Goal: Complete application form

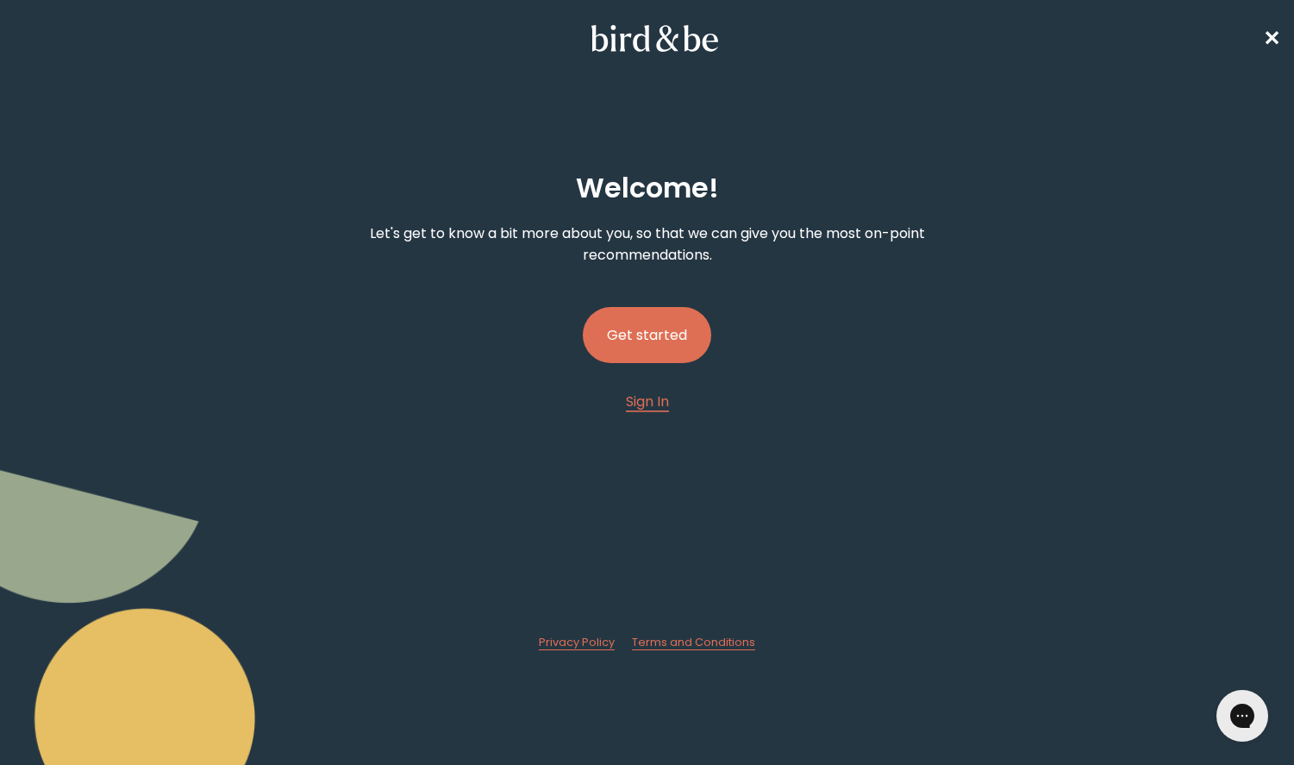
click at [674, 335] on button "Get started" at bounding box center [647, 335] width 128 height 56
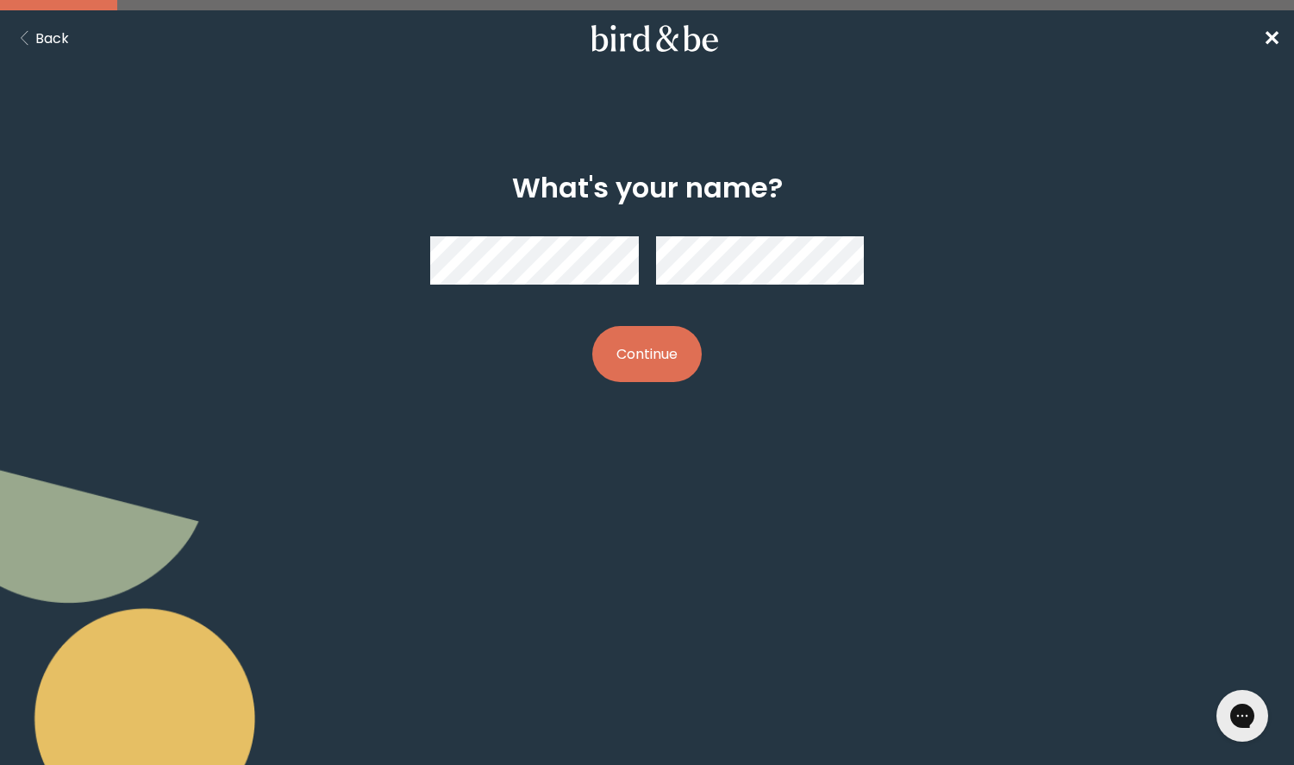
click at [611, 348] on button "Continue" at bounding box center [647, 354] width 110 height 56
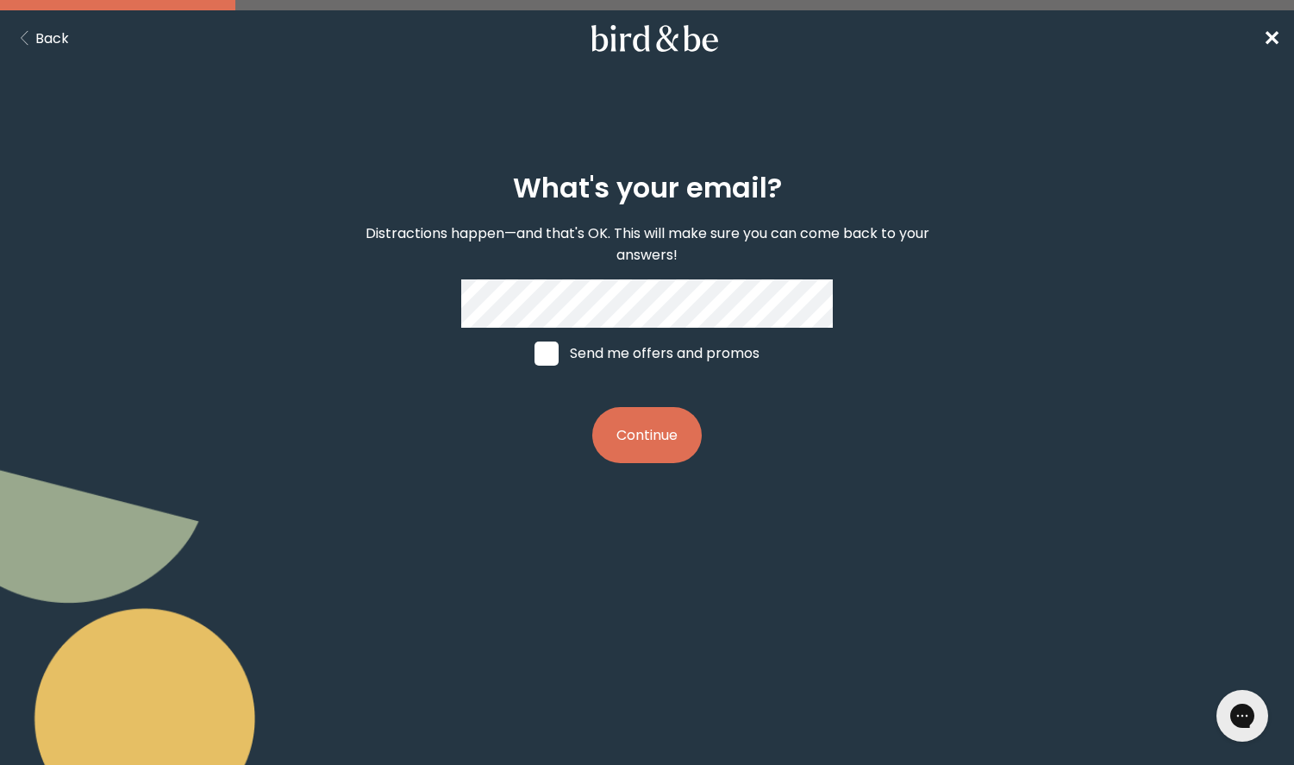
click at [636, 362] on label "Send me offers and promos" at bounding box center [647, 354] width 258 height 52
click at [535, 354] on input "Send me offers and promos" at bounding box center [534, 353] width 1 height 1
checkbox input "true"
click at [404, 301] on div "What's your email? Distractions happen—and that's OK. This will make sure you c…" at bounding box center [647, 317] width 620 height 347
click at [670, 440] on button "Continue" at bounding box center [647, 435] width 110 height 56
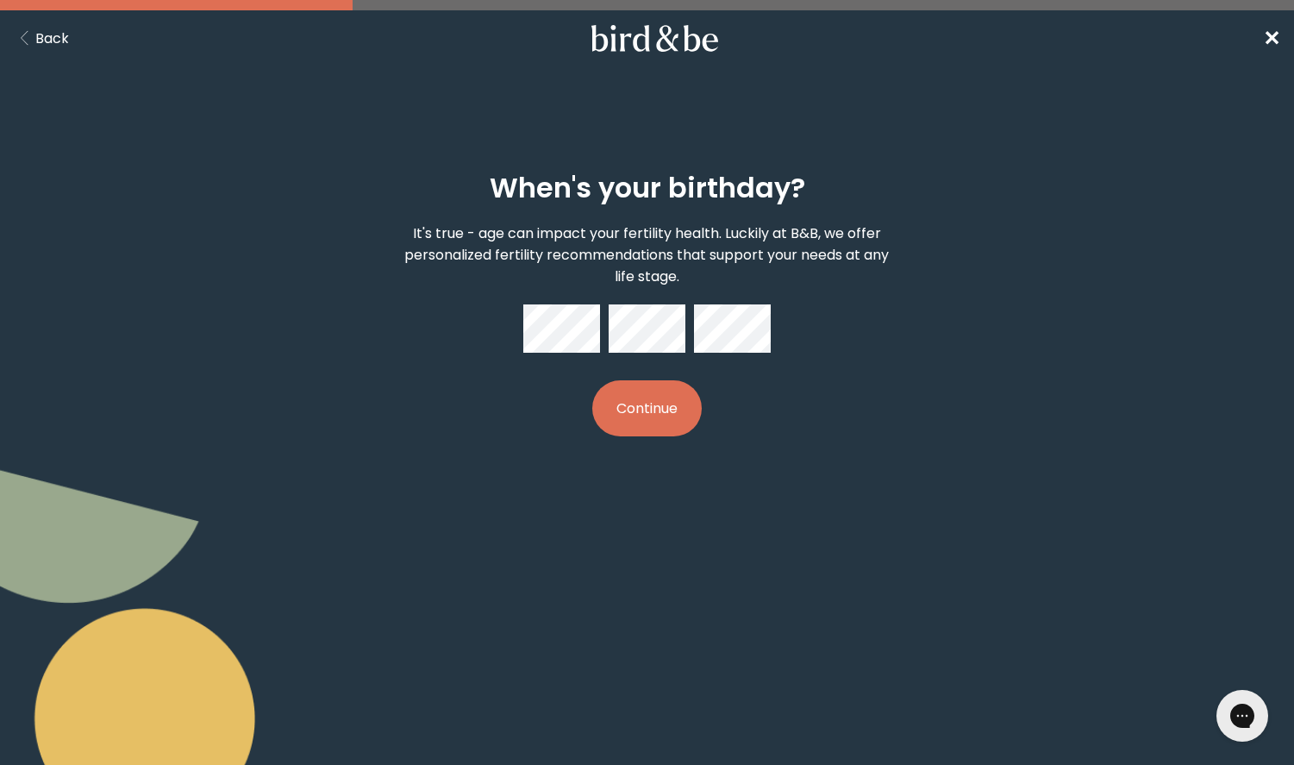
click at [667, 400] on button "Continue" at bounding box center [647, 408] width 110 height 56
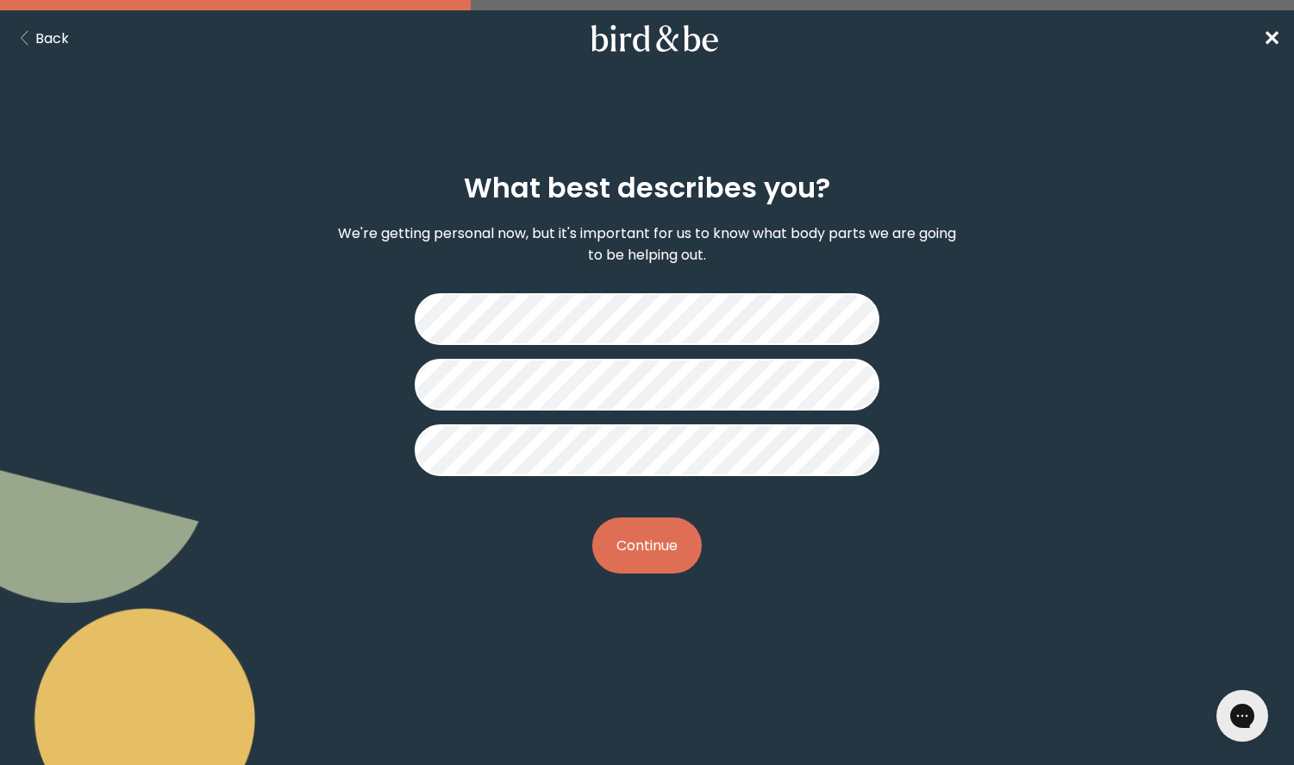
click at [664, 548] on button "Continue" at bounding box center [647, 545] width 110 height 56
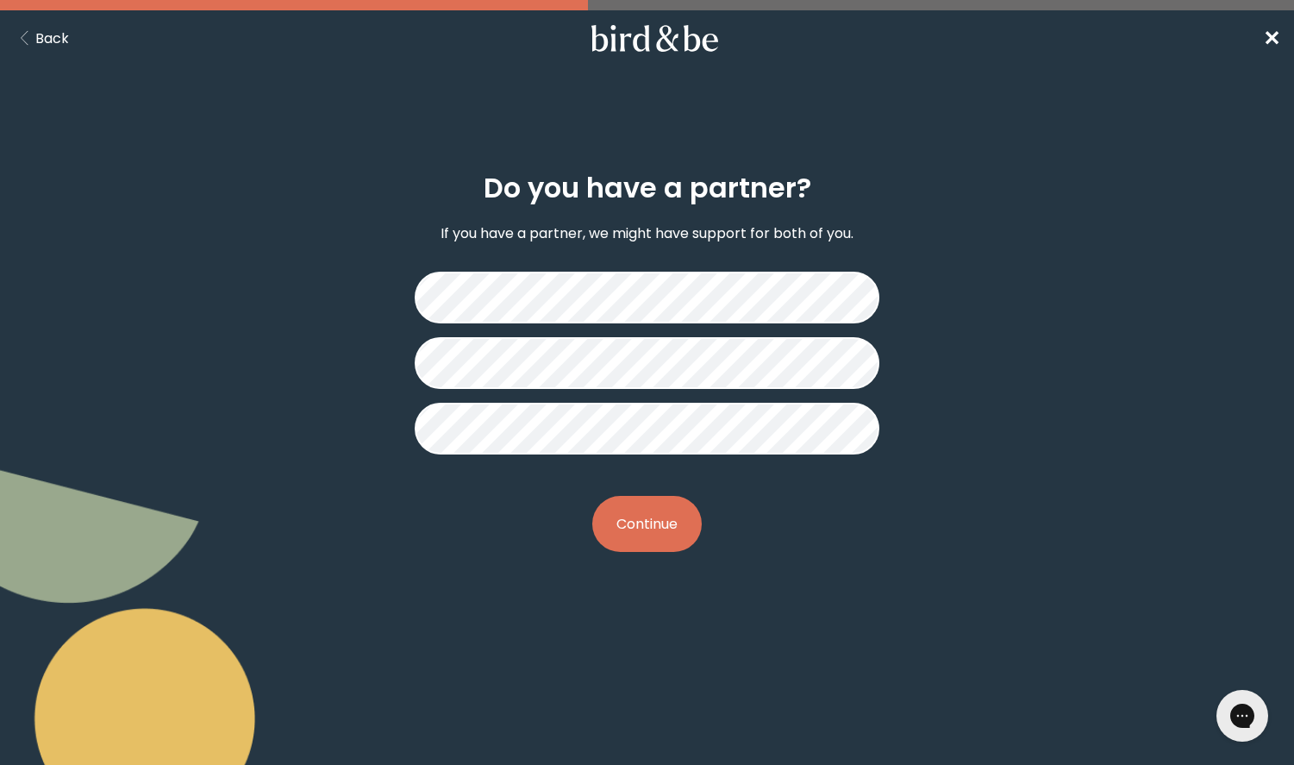
click at [659, 517] on button "Continue" at bounding box center [647, 524] width 110 height 56
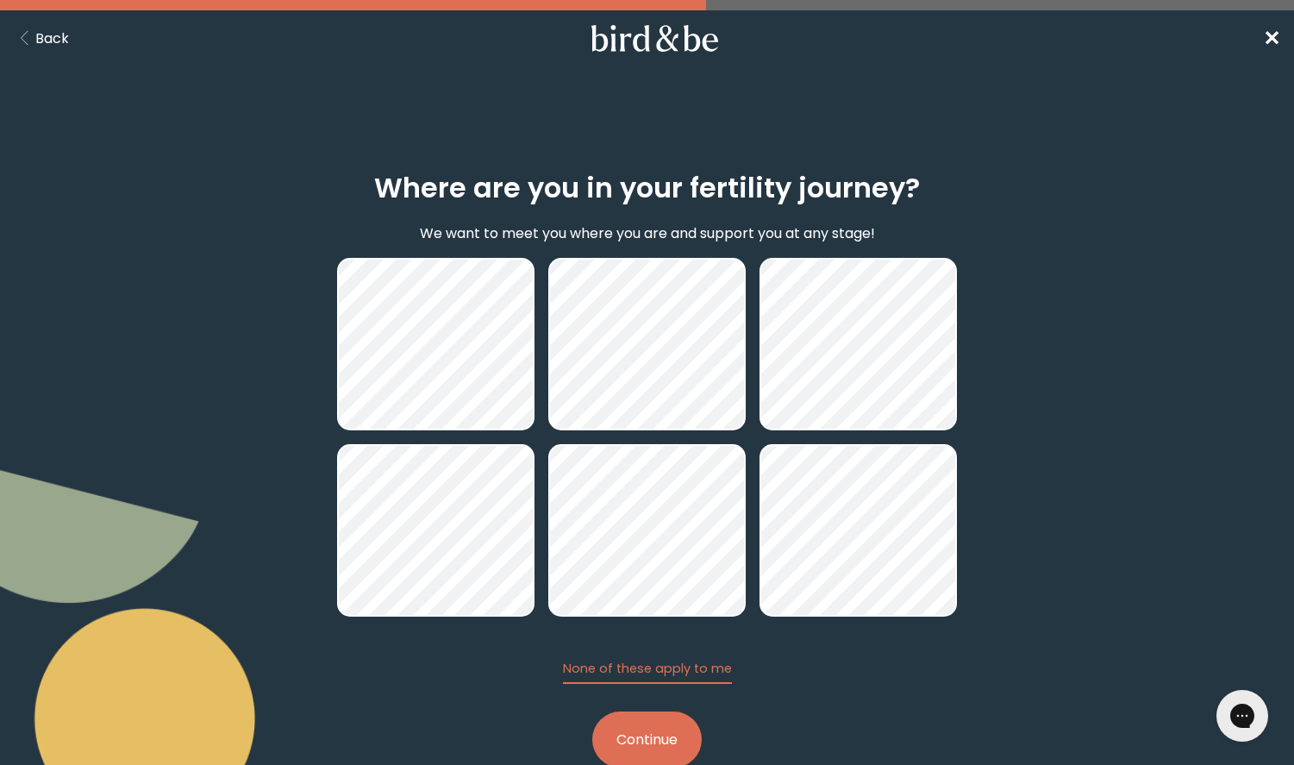
click at [673, 728] on button "Continue" at bounding box center [647, 739] width 110 height 56
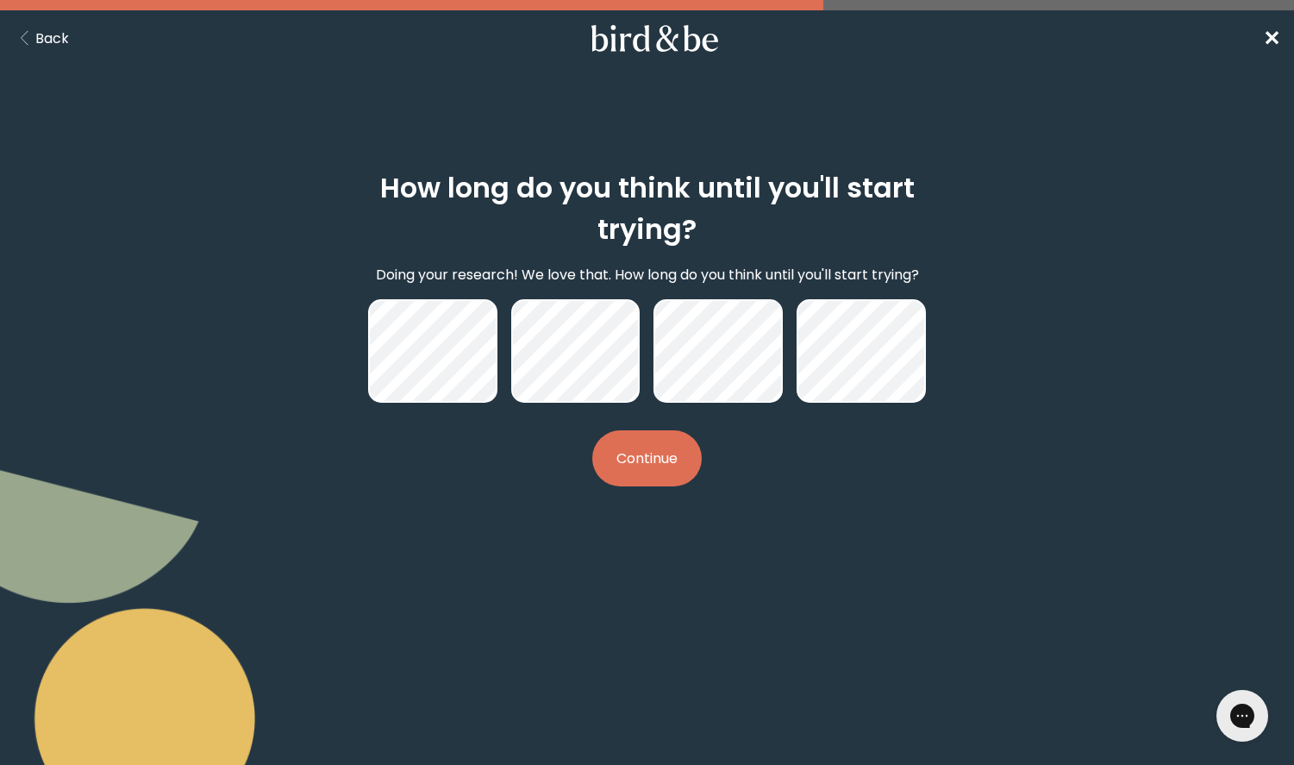
click at [635, 442] on button "Continue" at bounding box center [647, 458] width 110 height 56
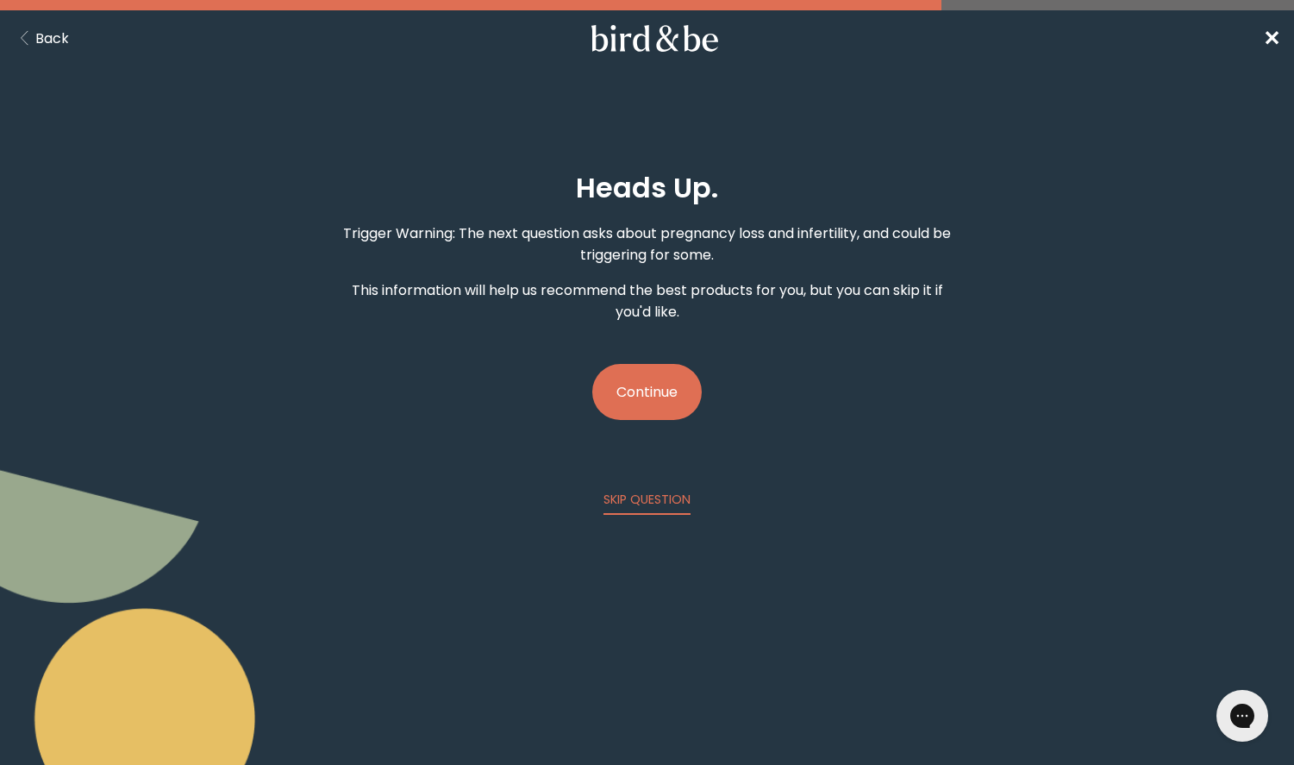
click at [648, 386] on button "Continue" at bounding box center [647, 392] width 110 height 56
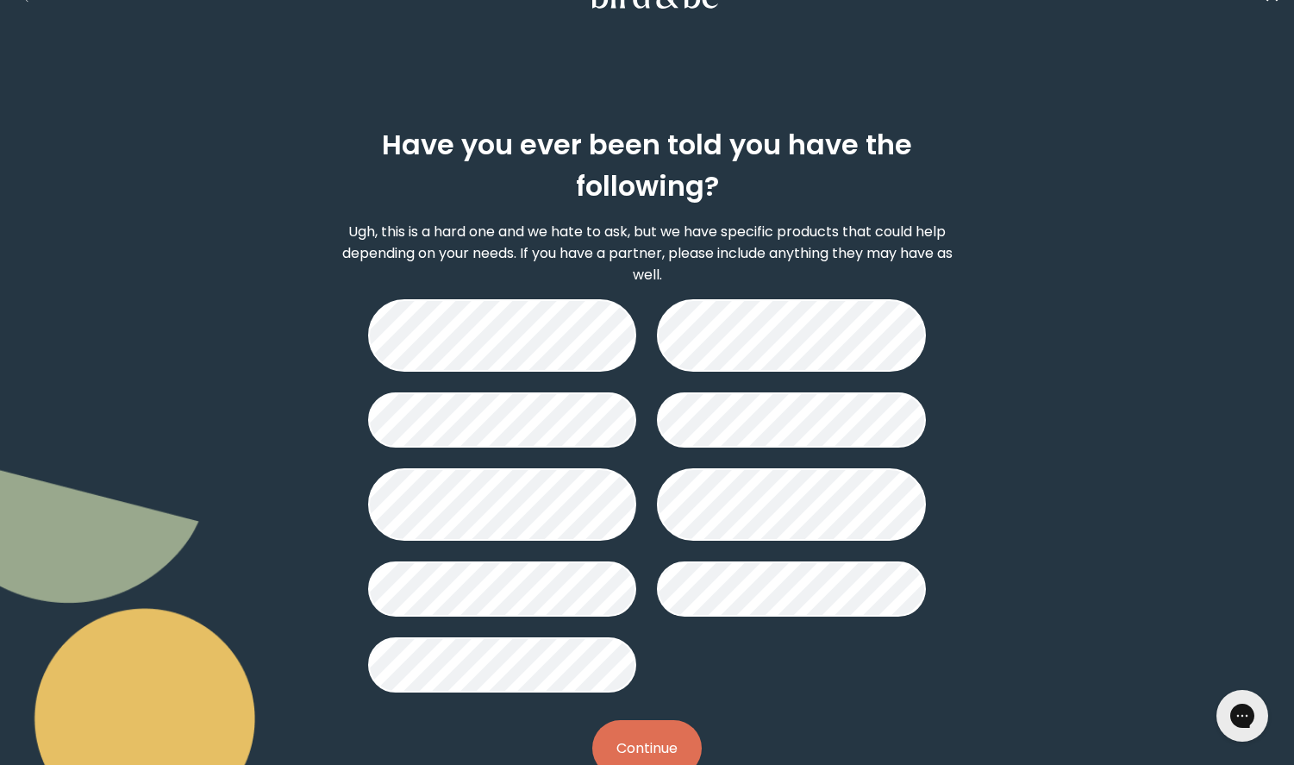
scroll to position [91, 0]
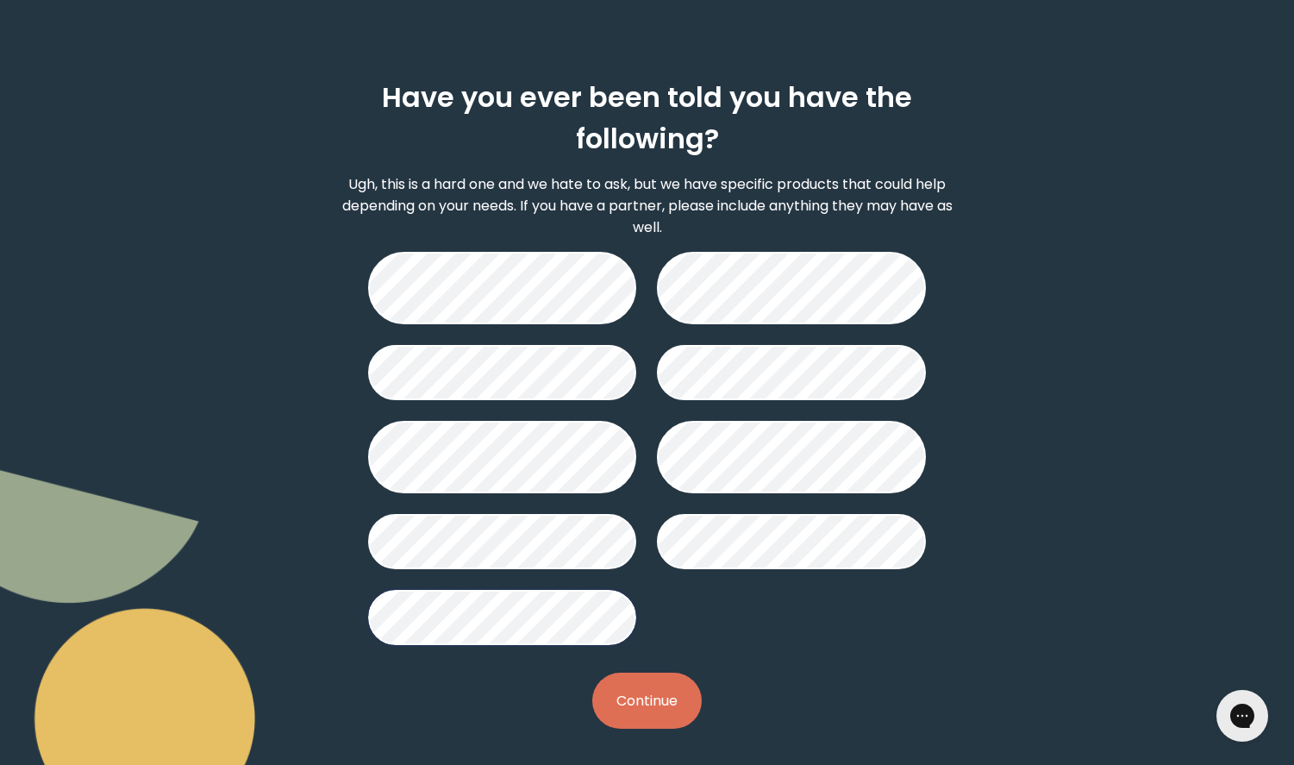
click at [629, 667] on div "Have you ever been told you have the following? Ugh, this is a hard one and we …" at bounding box center [647, 404] width 620 height 703
click at [643, 692] on button "Continue" at bounding box center [647, 701] width 110 height 56
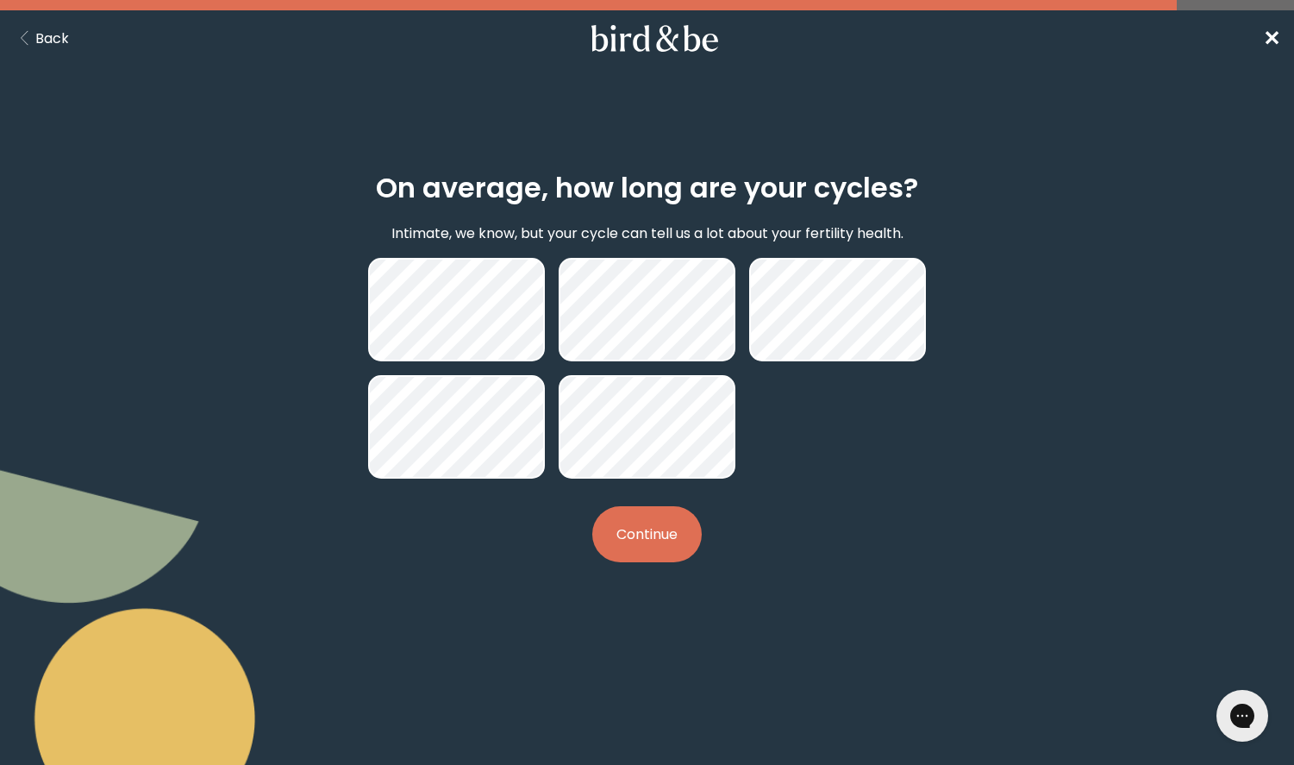
click at [650, 545] on button "Continue" at bounding box center [647, 534] width 110 height 56
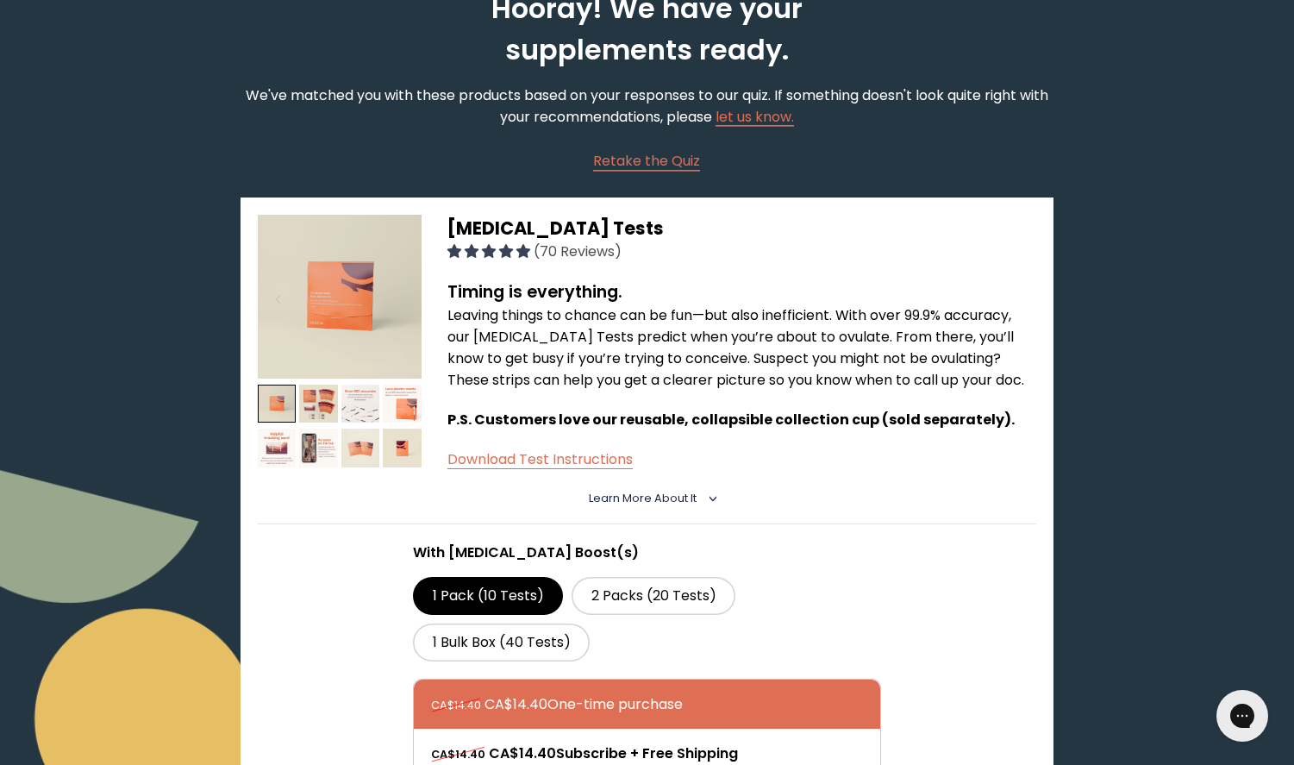
scroll to position [128, 0]
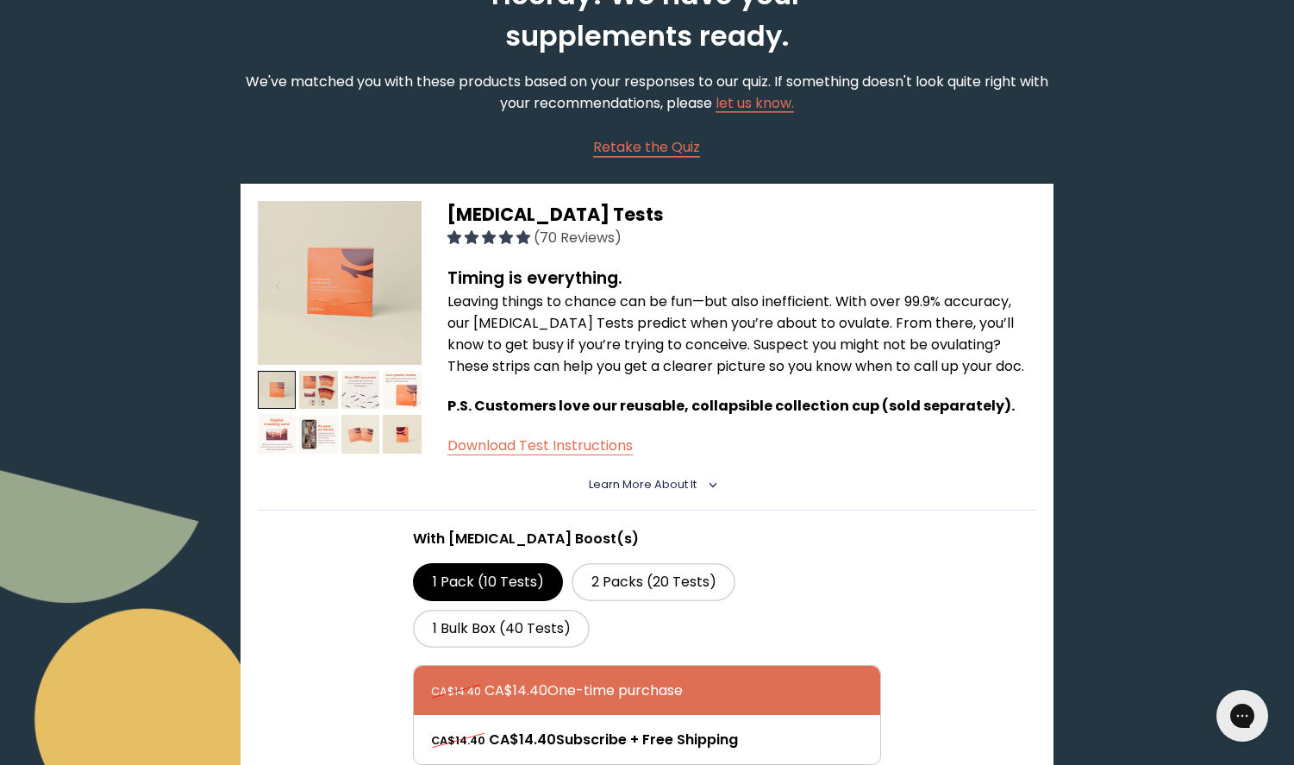
click at [379, 308] on img at bounding box center [340, 283] width 164 height 164
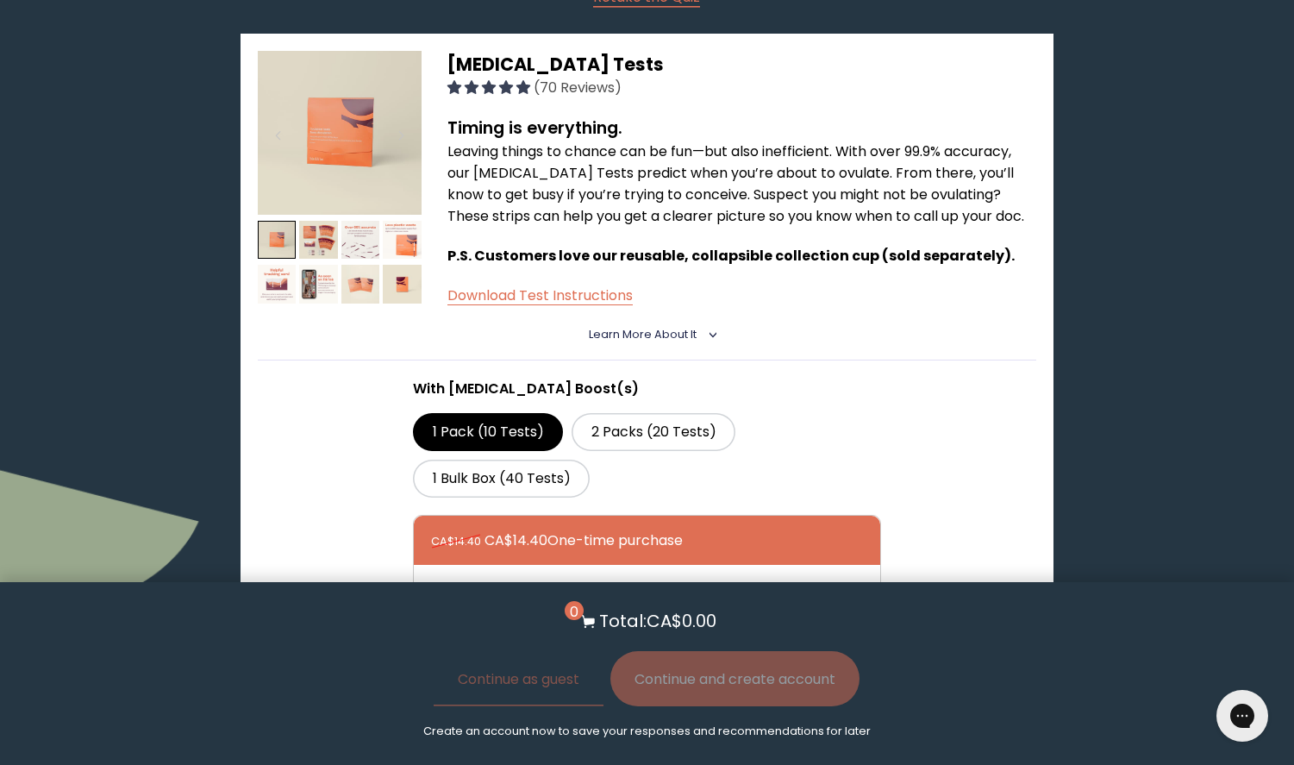
scroll to position [310, 0]
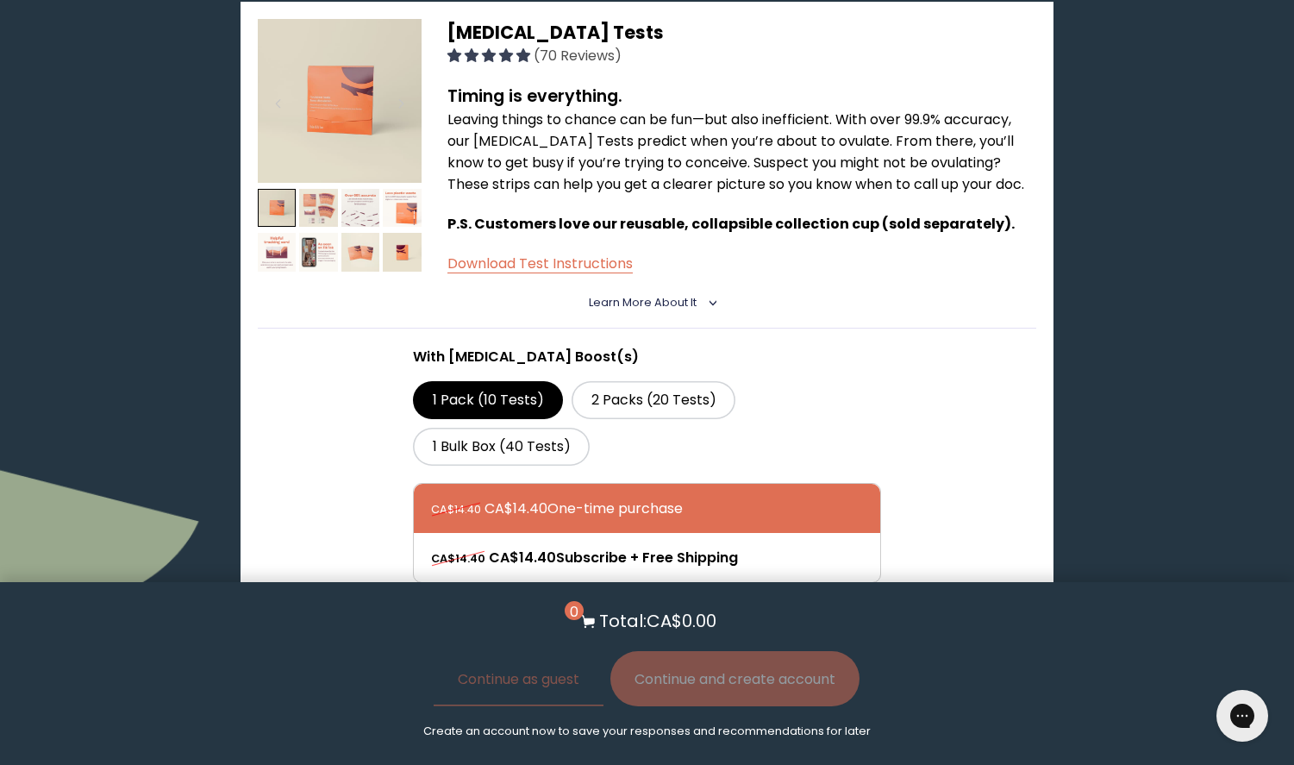
click at [323, 198] on img at bounding box center [318, 208] width 39 height 39
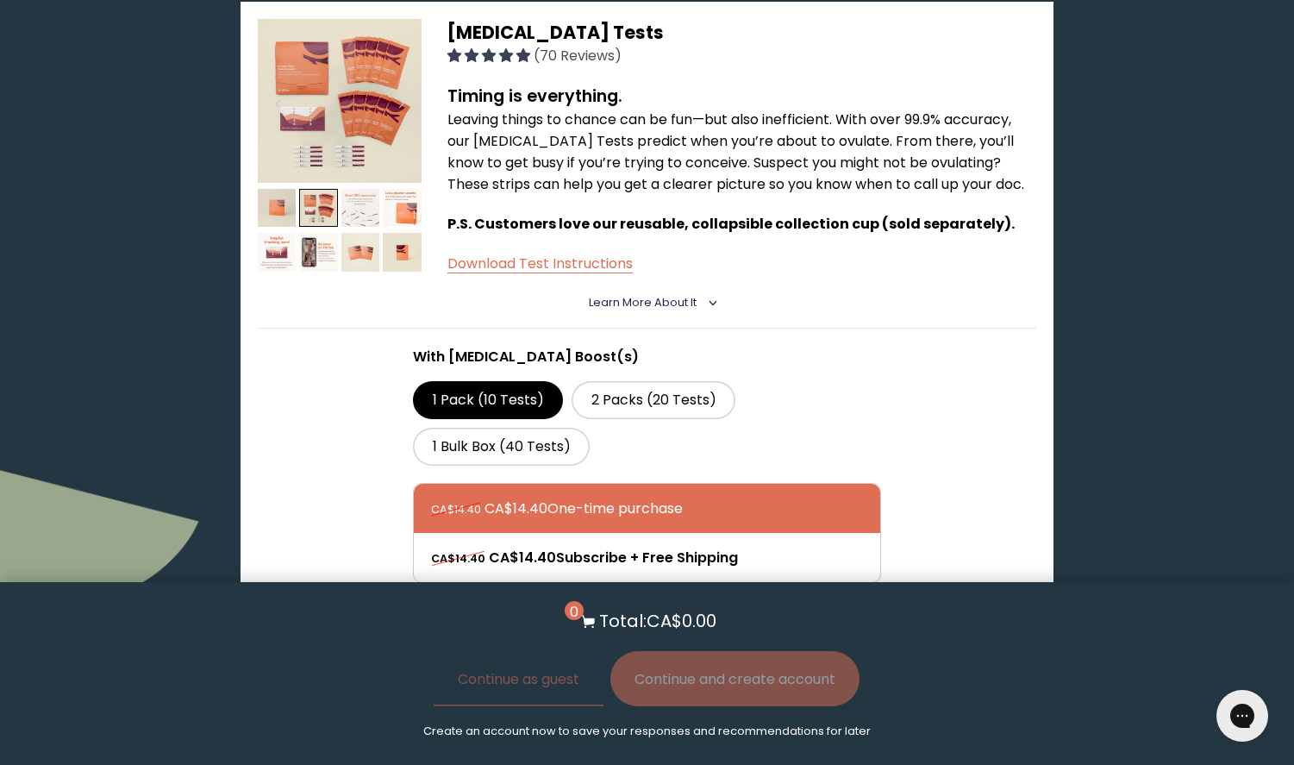
click at [358, 197] on img at bounding box center [361, 208] width 39 height 39
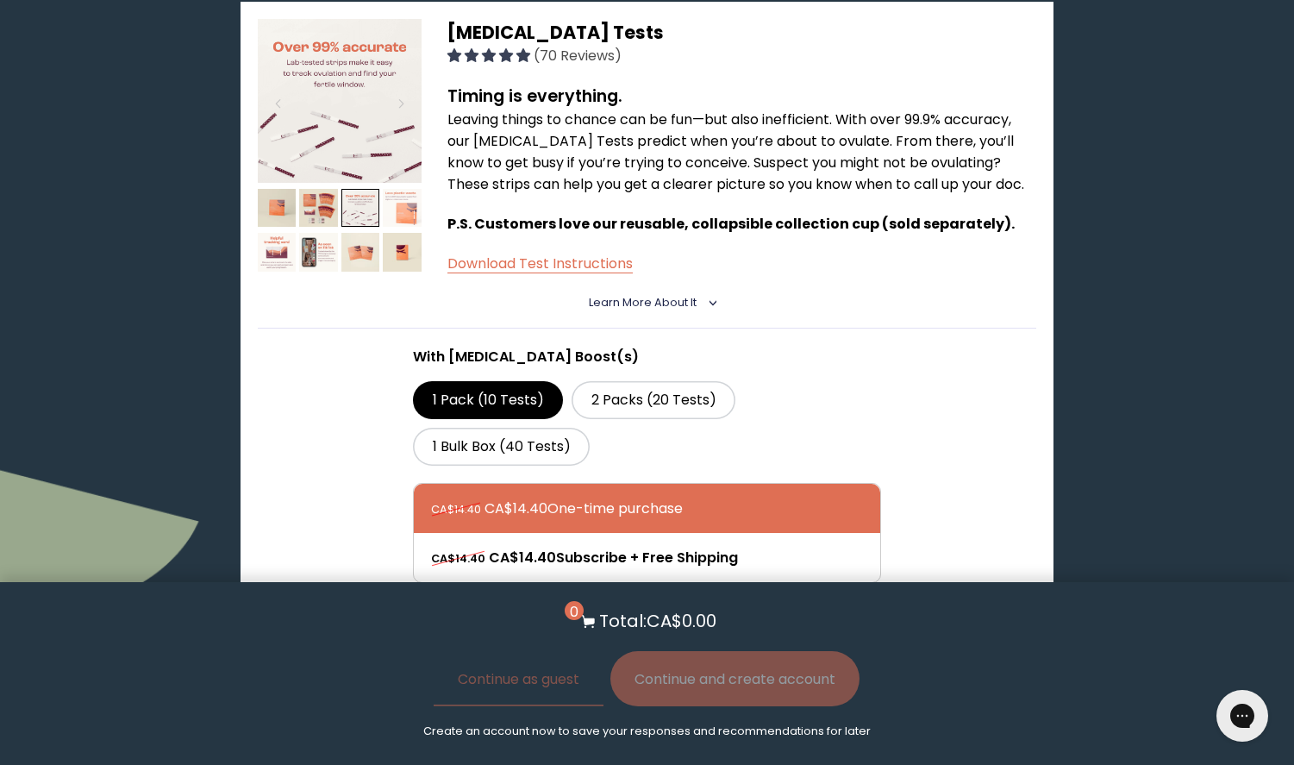
click at [405, 209] on img at bounding box center [402, 208] width 39 height 39
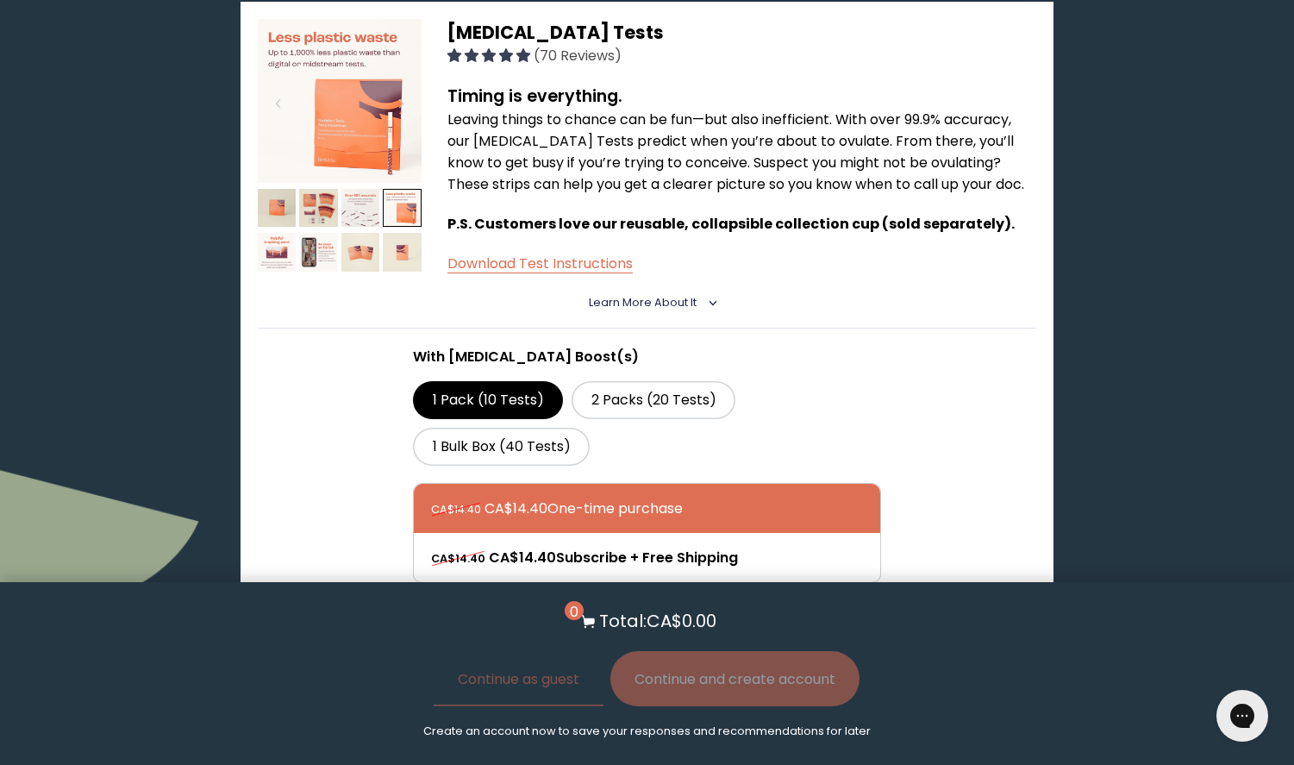
click at [412, 248] on img at bounding box center [402, 252] width 39 height 39
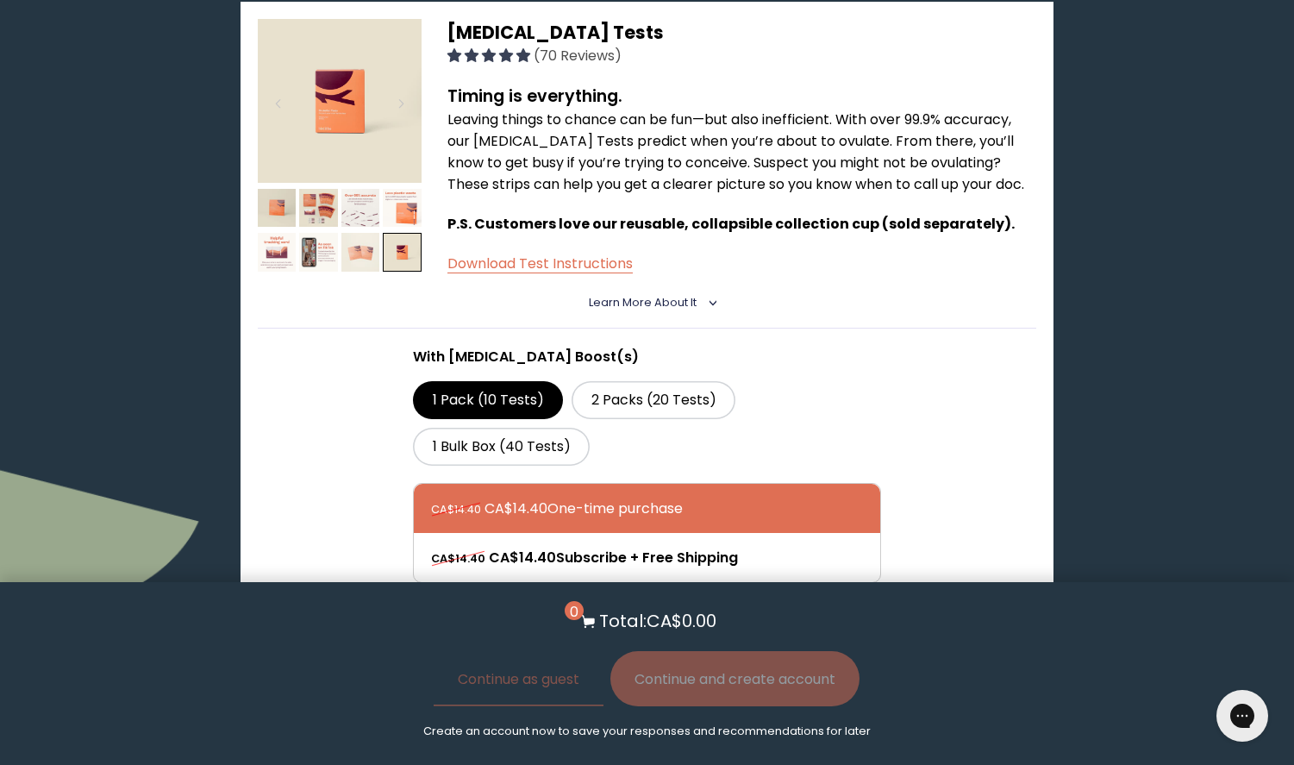
click at [360, 243] on img at bounding box center [361, 252] width 39 height 39
